Goal: Information Seeking & Learning: Learn about a topic

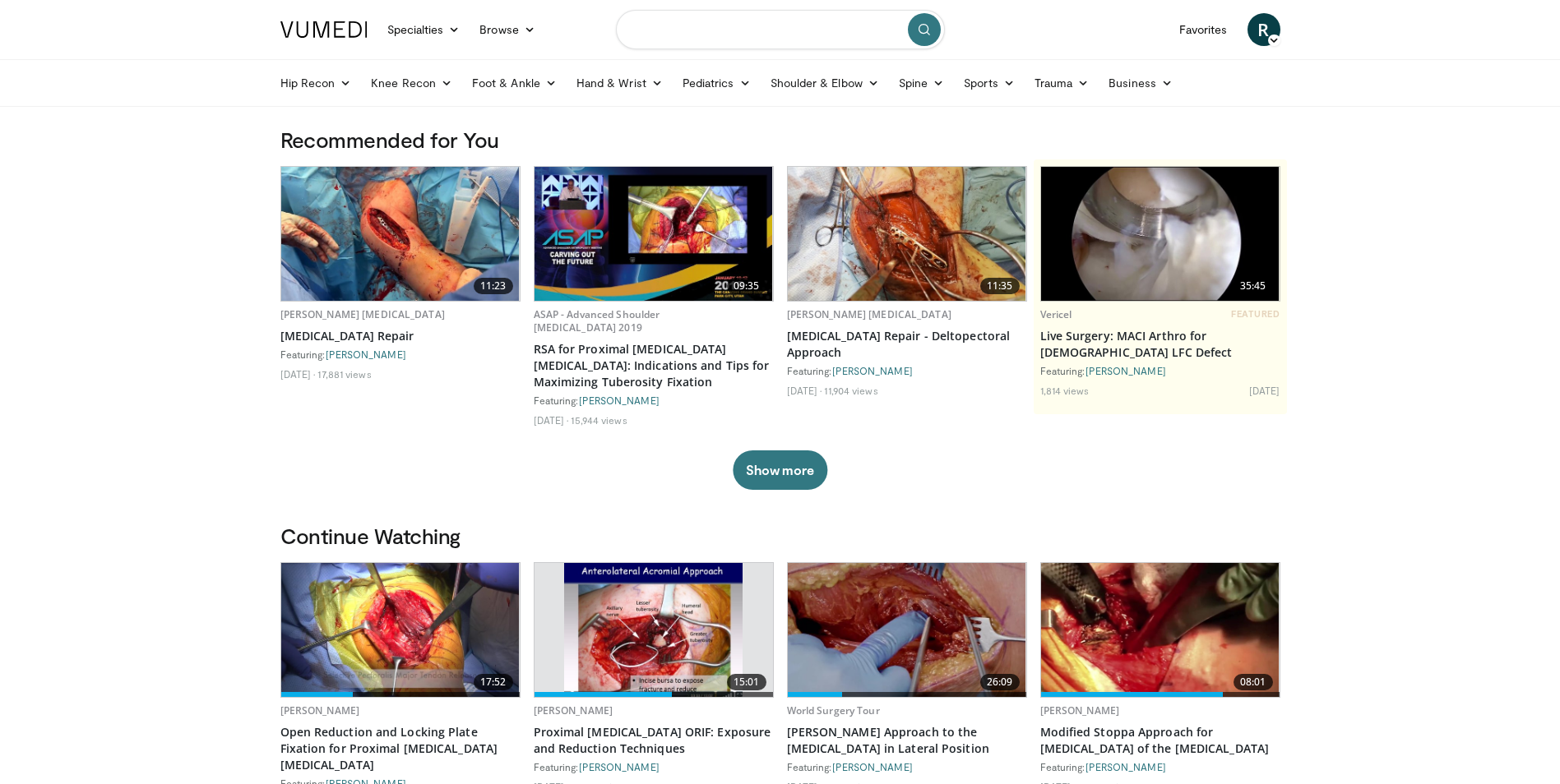
click at [677, 28] on input "Search topics, interventions" at bounding box center [780, 29] width 329 height 40
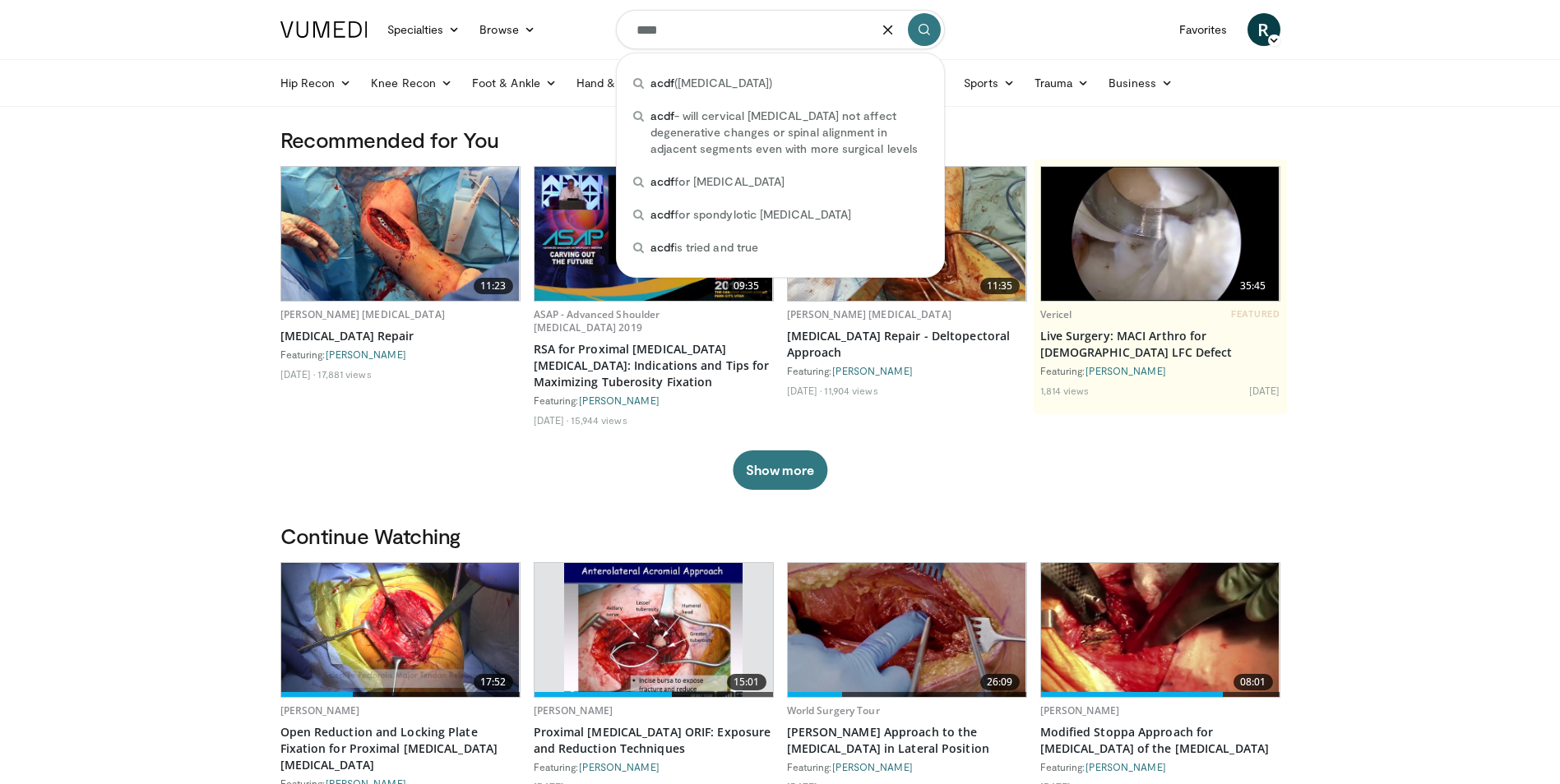
type input "****"
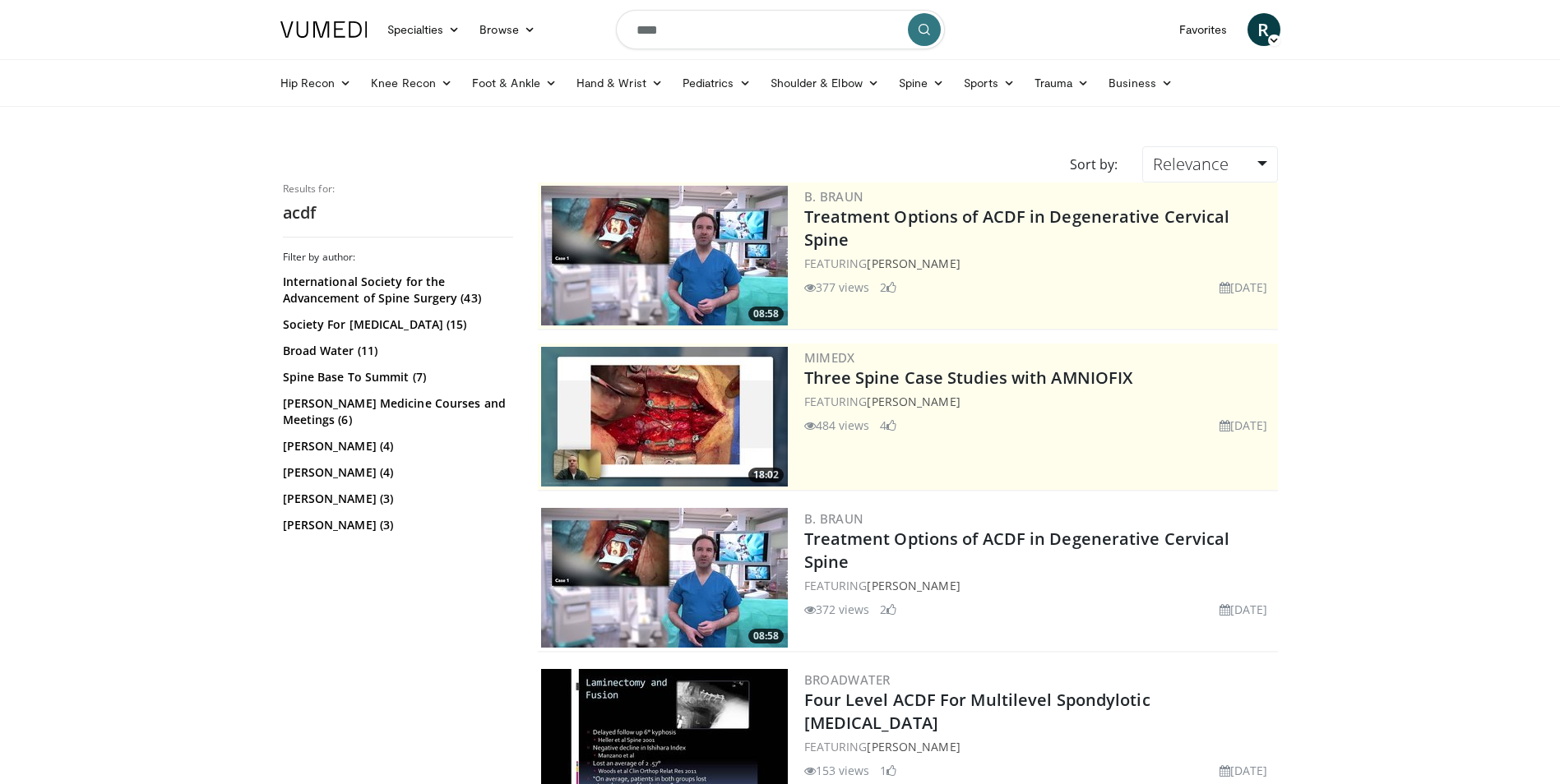
scroll to position [82, 0]
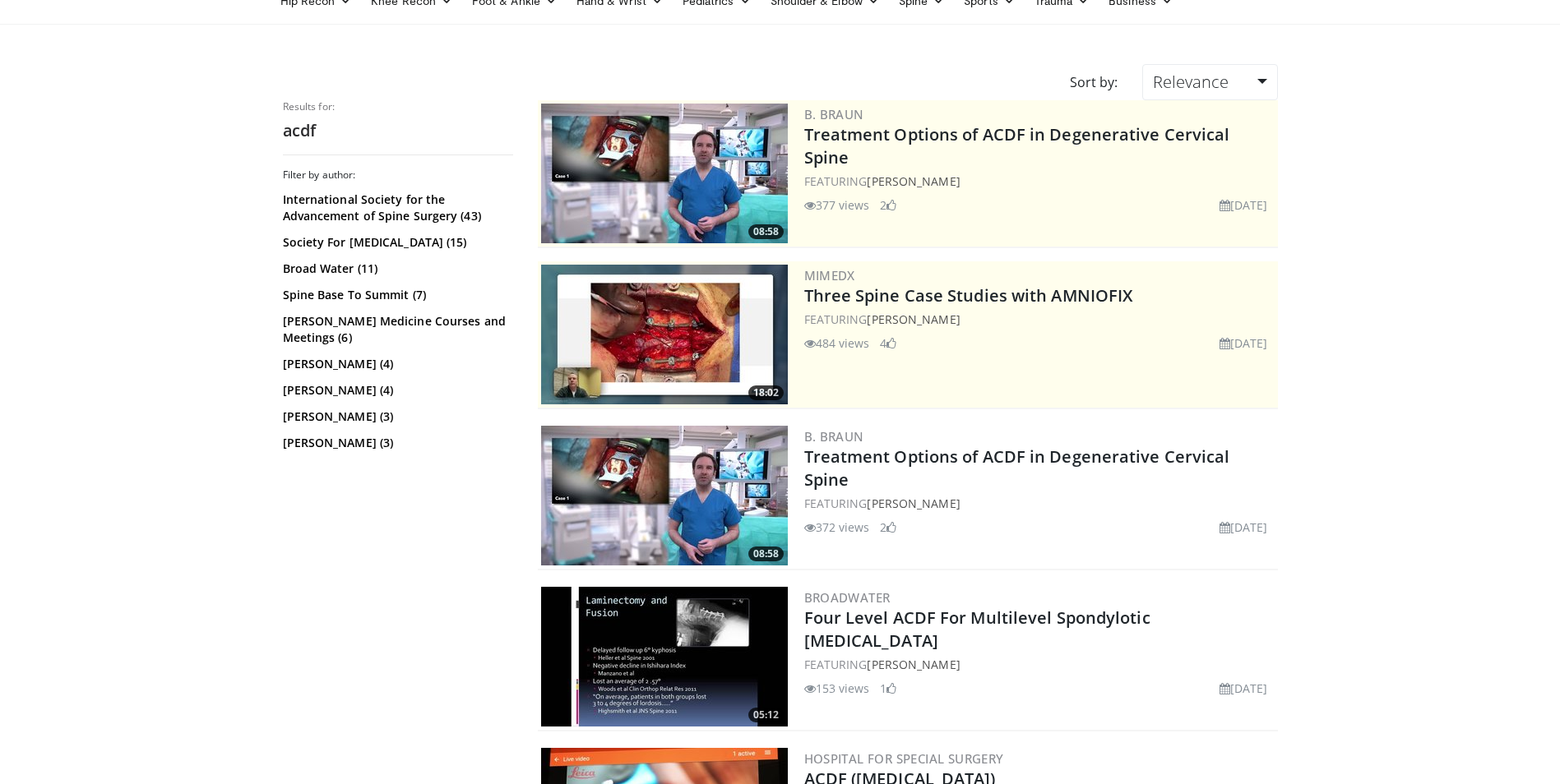
click at [679, 503] on img at bounding box center [664, 496] width 247 height 140
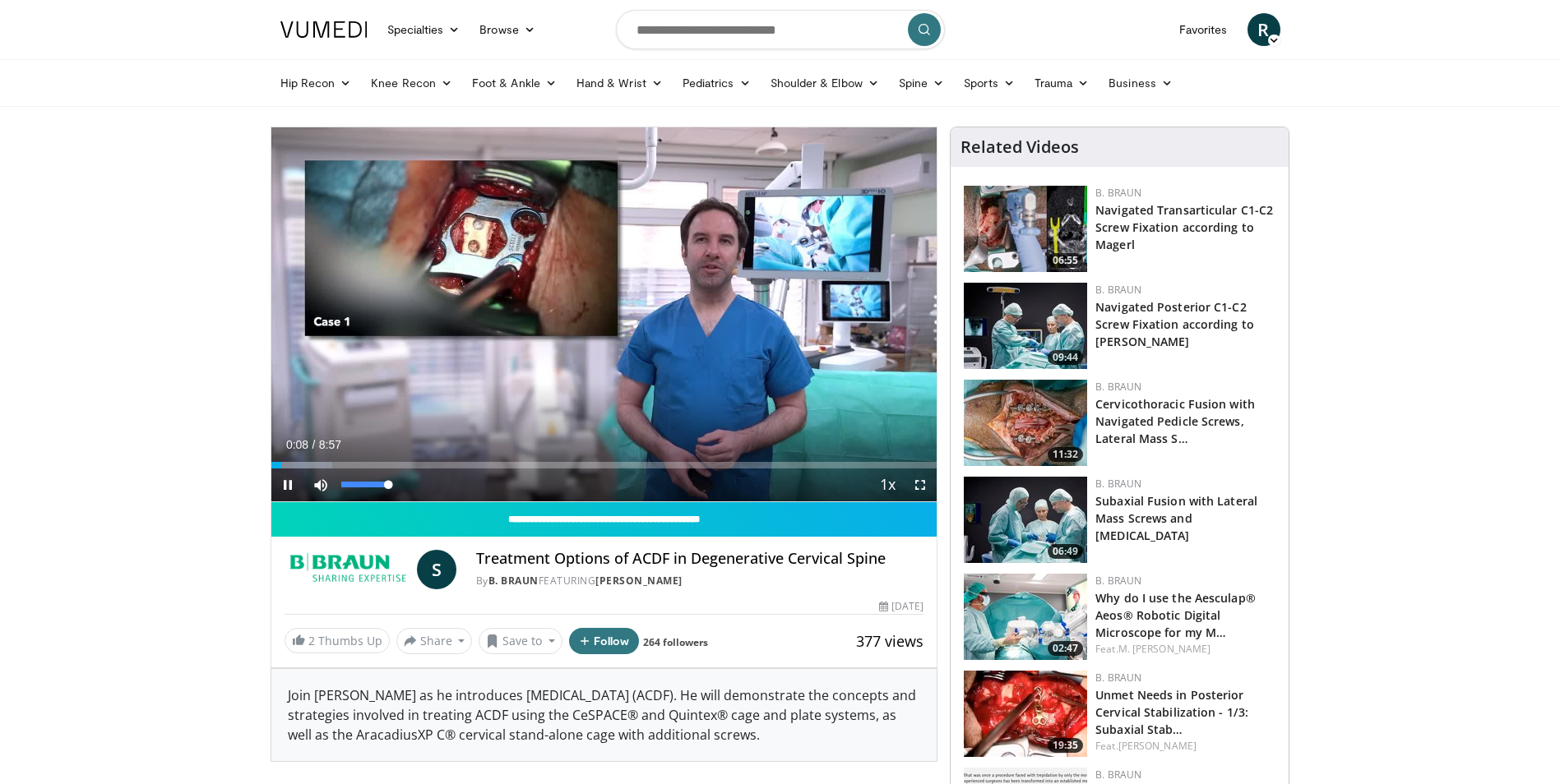
drag, startPoint x: 360, startPoint y: 483, endPoint x: 738, endPoint y: 560, distance: 385.8
click at [426, 492] on div "Current Time 0:08 / Duration 8:57 Pause Skip Backward Skip Forward Mute 100% Lo…" at bounding box center [605, 485] width 666 height 33
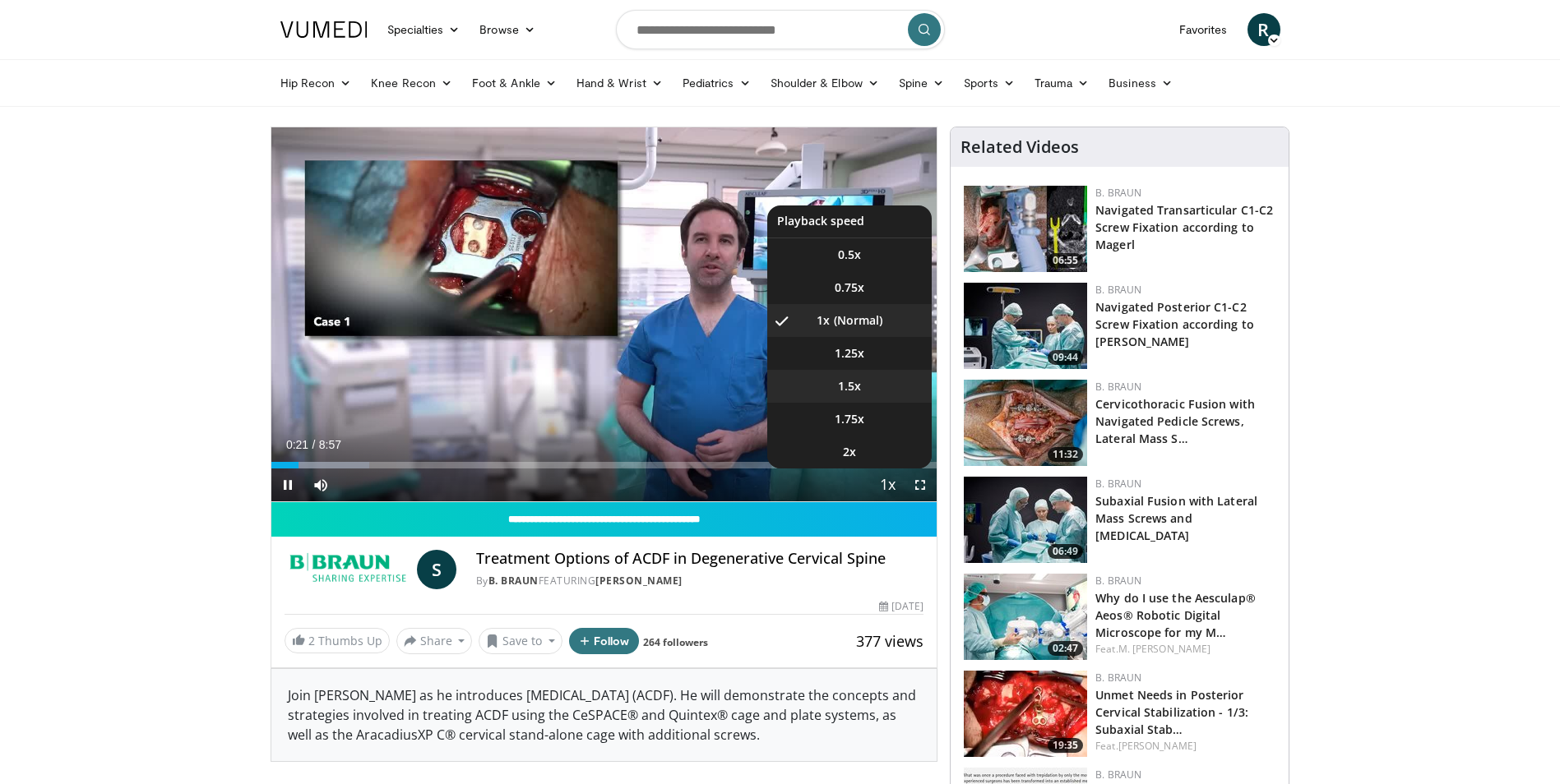
click at [852, 387] on span "1.5x" at bounding box center [849, 386] width 23 height 16
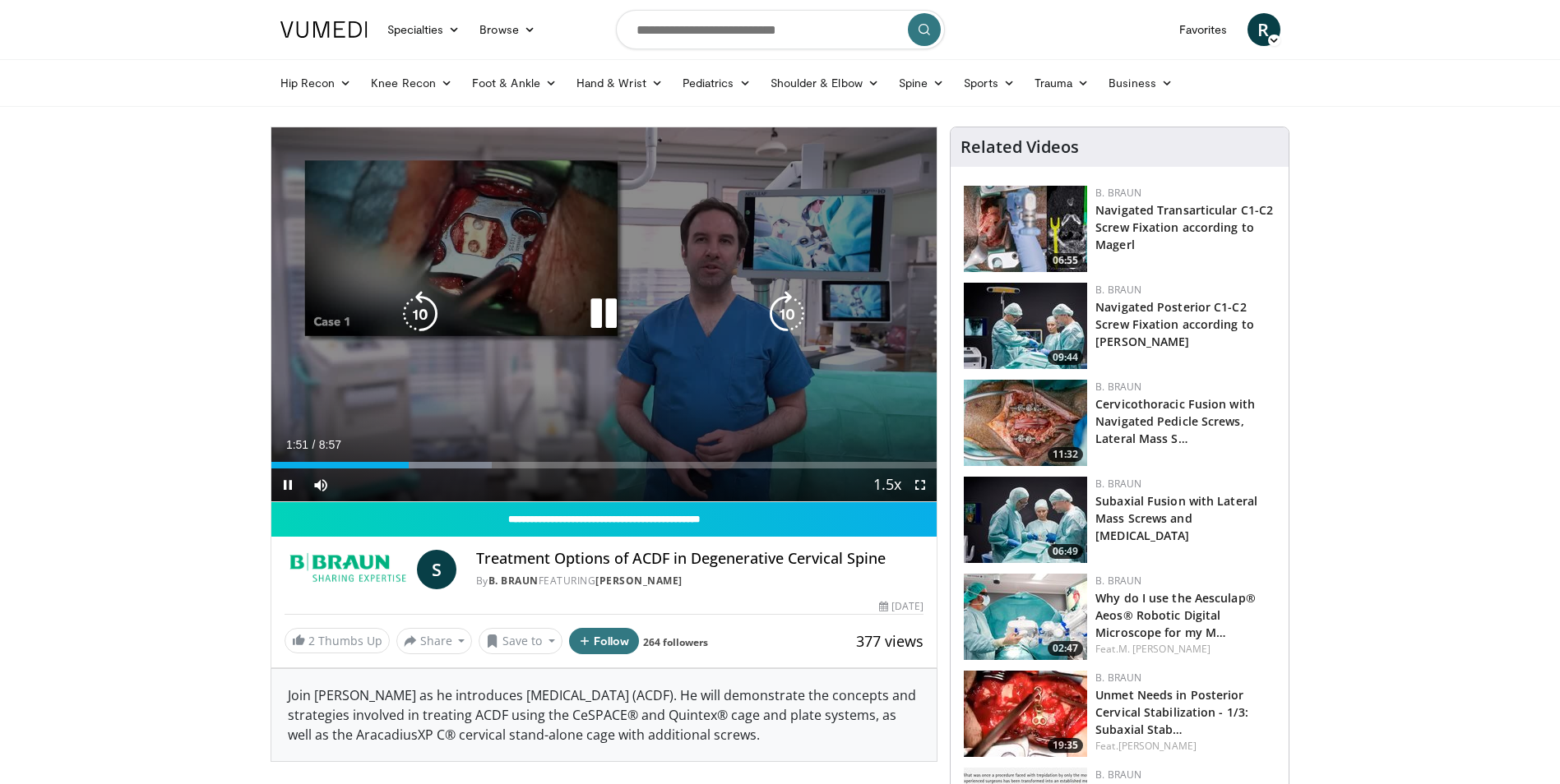
click at [609, 309] on icon "Video Player" at bounding box center [603, 313] width 46 height 46
